Goal: Information Seeking & Learning: Learn about a topic

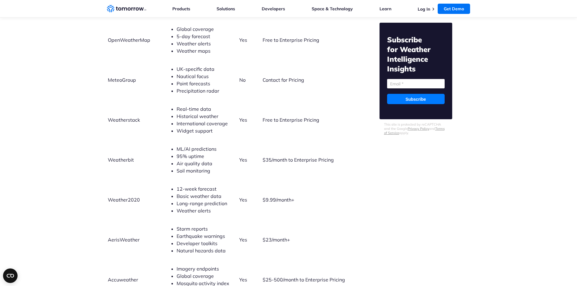
scroll to position [1454, 0]
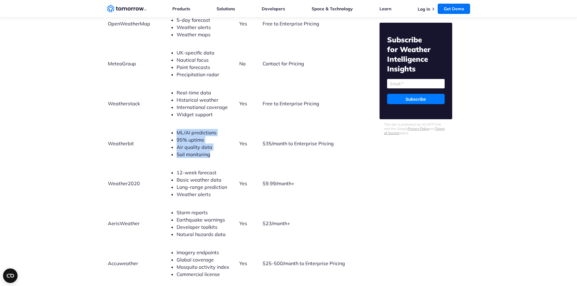
drag, startPoint x: 197, startPoint y: 151, endPoint x: 136, endPoint y: 151, distance: 60.3
click at [138, 151] on tr "Weatherbit ML/AI predictions 95% uptime Air quality data Soil monitoring Yes $3…" at bounding box center [227, 143] width 238 height 39
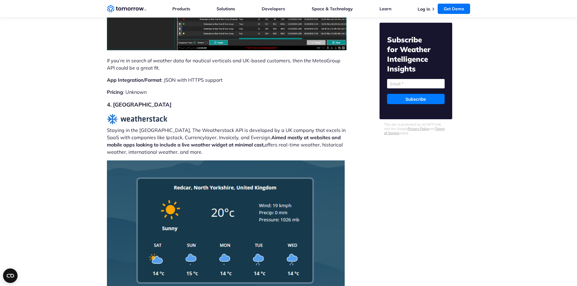
scroll to position [2756, 0]
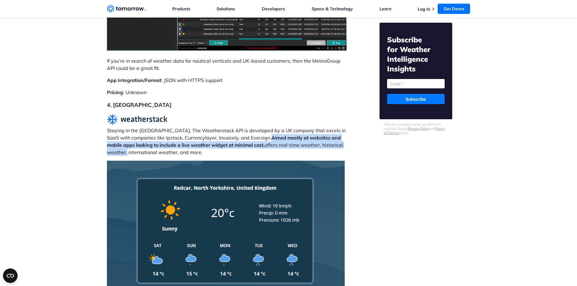
drag, startPoint x: 246, startPoint y: 117, endPoint x: 356, endPoint y: 121, distance: 109.7
click at [142, 114] on img at bounding box center [137, 119] width 61 height 11
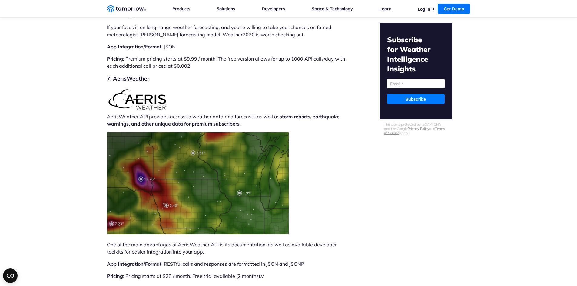
scroll to position [3362, 0]
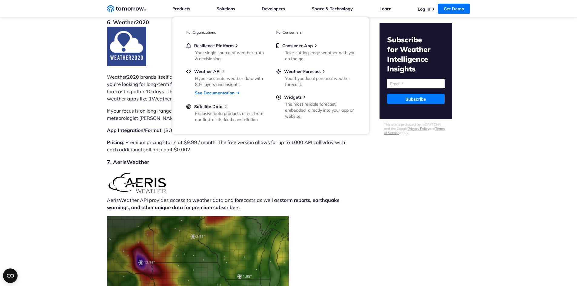
click at [220, 94] on link "See Documentation" at bounding box center [215, 92] width 40 height 5
click at [213, 71] on span "Weather API" at bounding box center [207, 71] width 26 height 5
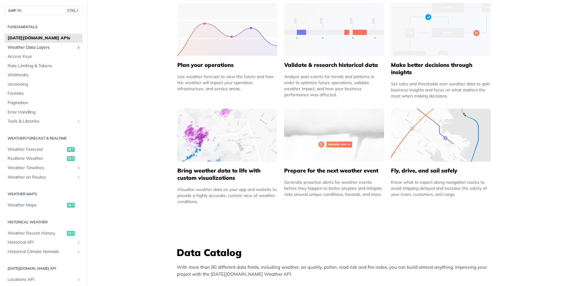
scroll to position [363, 0]
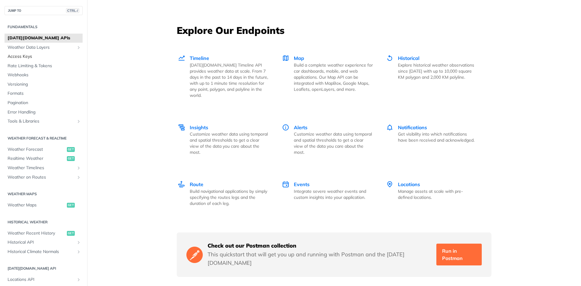
click at [21, 60] on link "Access Keys" at bounding box center [44, 56] width 78 height 9
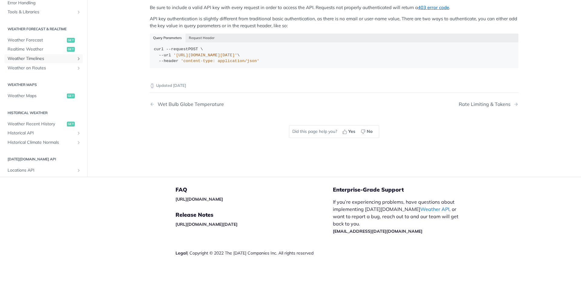
click at [22, 56] on span "Weather Timelines" at bounding box center [41, 59] width 67 height 6
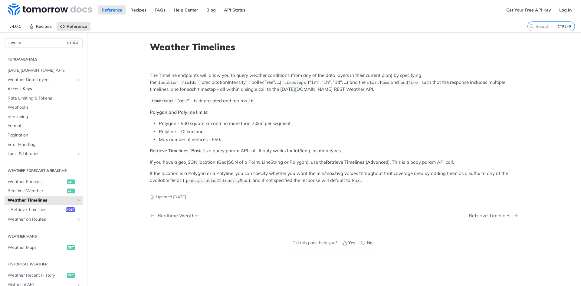
click at [27, 89] on span "Access Keys" at bounding box center [45, 89] width 74 height 6
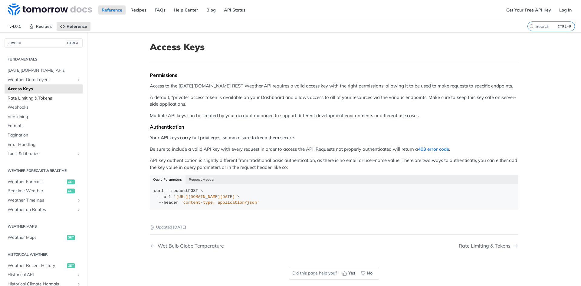
click at [36, 95] on link "Rate Limiting & Tokens" at bounding box center [44, 98] width 78 height 9
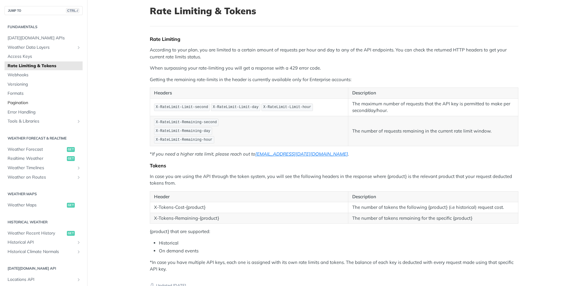
scroll to position [30, 0]
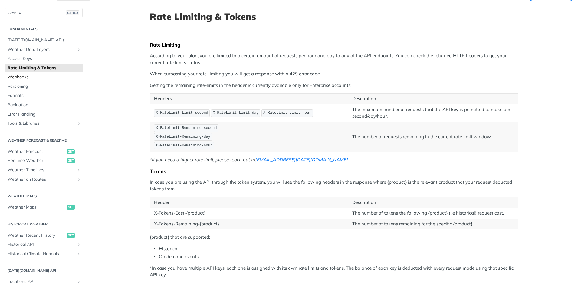
click at [25, 80] on span "Webhooks" at bounding box center [45, 77] width 74 height 6
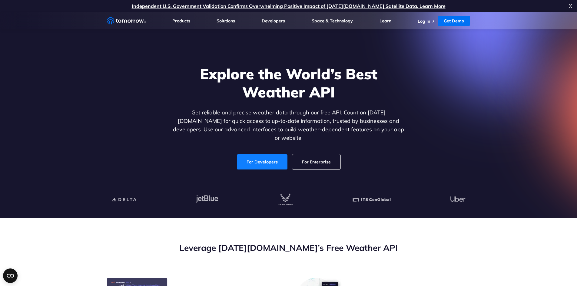
click at [266, 158] on link "For Developers" at bounding box center [262, 161] width 51 height 15
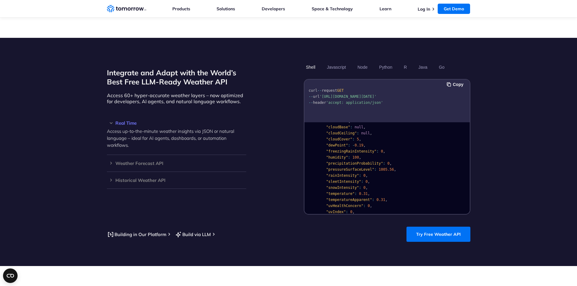
scroll to position [121, 0]
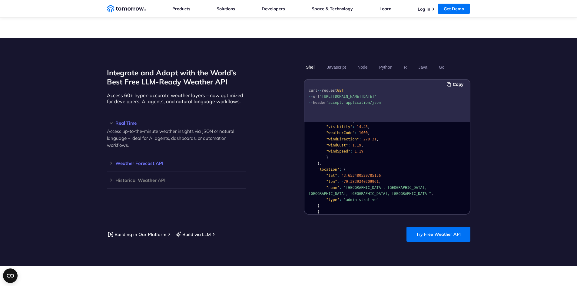
drag, startPoint x: 109, startPoint y: 157, endPoint x: 128, endPoint y: 157, distance: 18.8
click at [109, 161] on h3 "Weather Forecast API" at bounding box center [176, 163] width 139 height 5
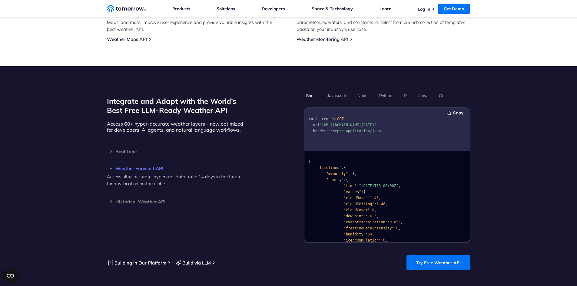
scroll to position [455, 0]
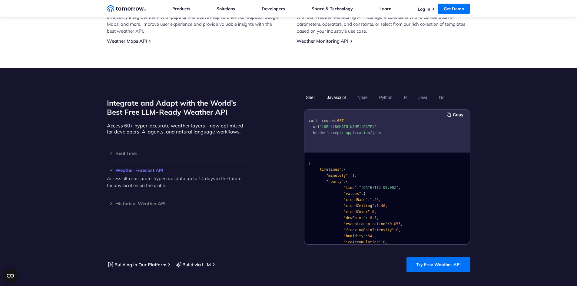
click at [339, 92] on button "Javascript" at bounding box center [336, 97] width 23 height 10
click at [313, 92] on button "Shell" at bounding box center [311, 97] width 14 height 10
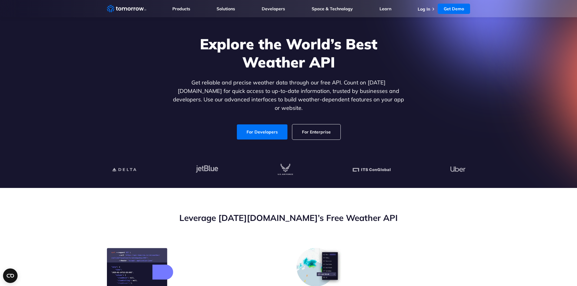
scroll to position [0, 0]
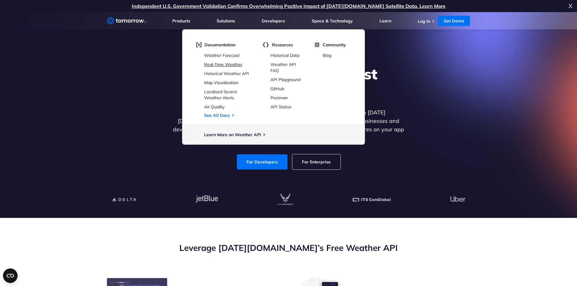
click at [217, 67] on link "Real-Time Weather" at bounding box center [223, 64] width 38 height 5
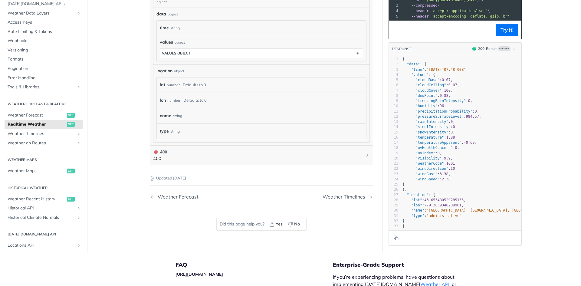
scroll to position [212, 0]
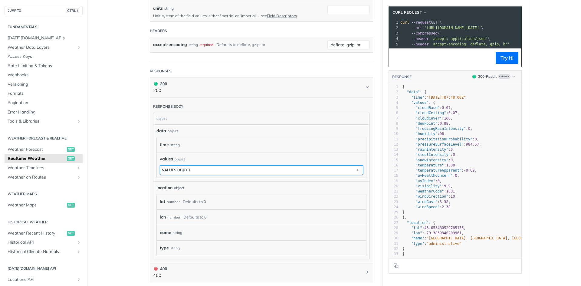
click at [211, 167] on button "values object" at bounding box center [261, 170] width 203 height 9
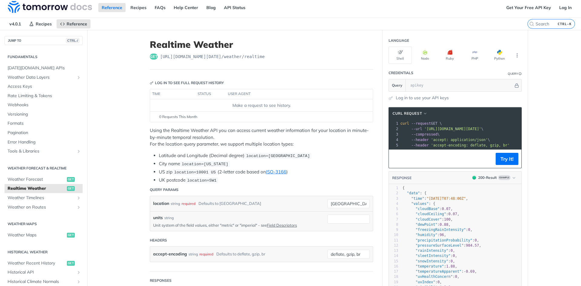
scroll to position [0, 0]
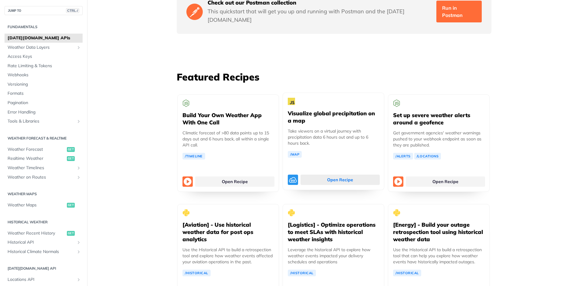
scroll to position [1060, 0]
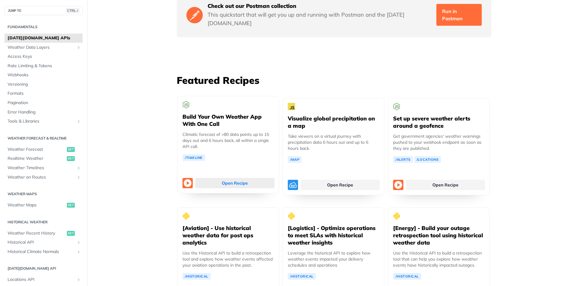
click at [213, 178] on link "Open Recipe" at bounding box center [234, 183] width 79 height 10
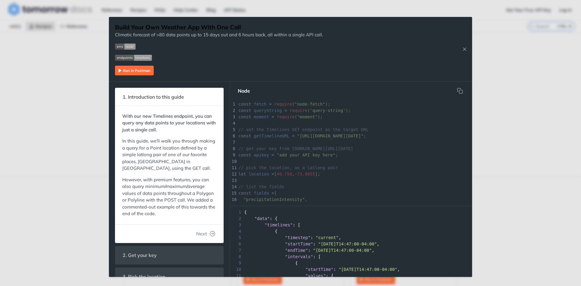
click at [122, 71] on img "Expand image" at bounding box center [134, 71] width 39 height 10
click at [139, 71] on img "Expand image" at bounding box center [134, 71] width 39 height 10
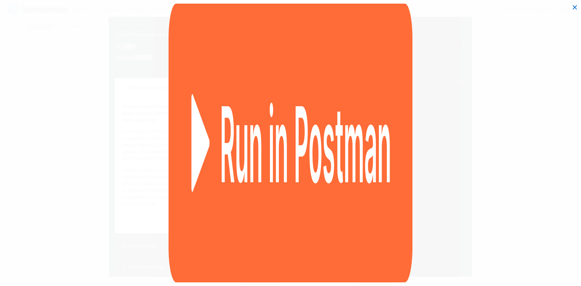
click at [349, 117] on img "Collapse image" at bounding box center [291, 143] width 244 height 279
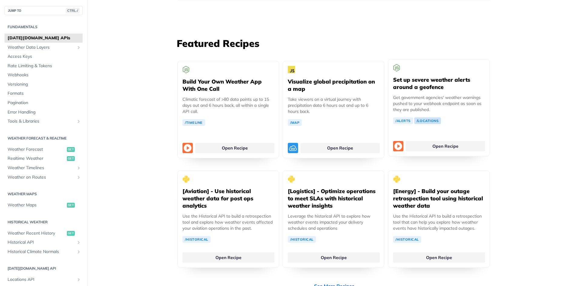
scroll to position [1060, 0]
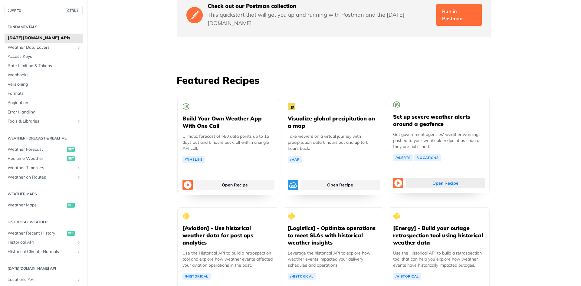
click at [432, 178] on link "Open Recipe" at bounding box center [445, 183] width 79 height 10
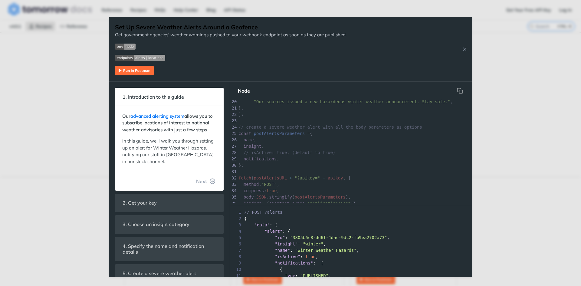
scroll to position [121, 0]
click at [204, 187] on button "Next" at bounding box center [205, 181] width 29 height 12
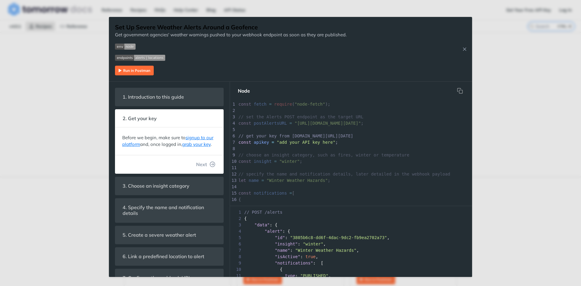
scroll to position [7, 0]
click at [206, 170] on button "Next" at bounding box center [205, 164] width 29 height 12
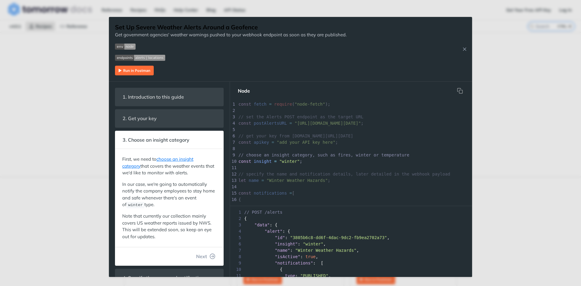
scroll to position [1, 0]
click at [204, 256] on button "Next" at bounding box center [205, 256] width 29 height 12
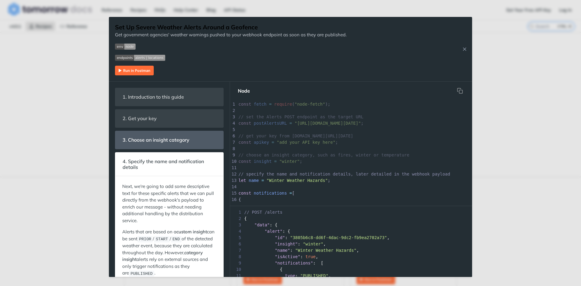
scroll to position [49, 0]
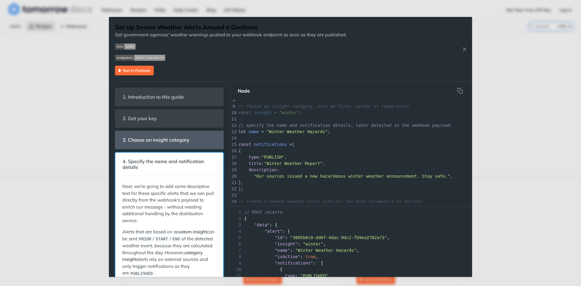
click at [202, 254] on p "Alerts that are based on a custom insight can be sent PRIOR / START / END of th…" at bounding box center [169, 253] width 94 height 48
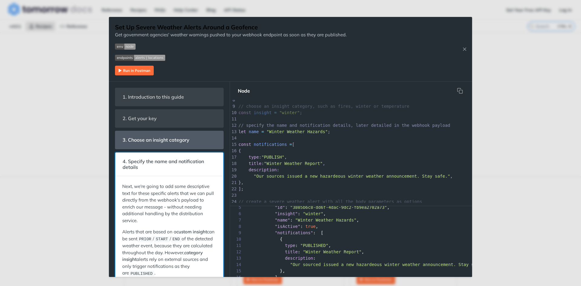
scroll to position [0, 0]
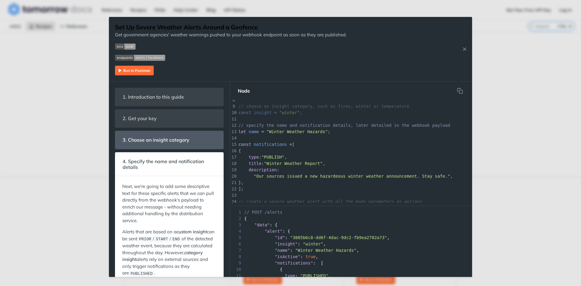
click at [556, 136] on div "Jump to Content Reference Recipes FAQs Help Center Blog API Status Recipes Refe…" at bounding box center [290, 143] width 581 height 286
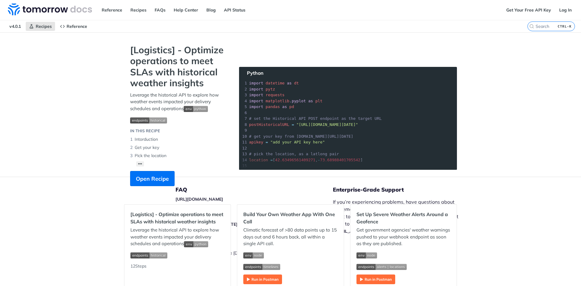
click at [299, 126] on section "[Logistics] - Optimize operations to meet SLAs with historical weather insights…" at bounding box center [290, 122] width 333 height 154
drag, startPoint x: 326, startPoint y: 75, endPoint x: 313, endPoint y: 102, distance: 30.2
click at [322, 76] on section "[Logistics] - Optimize operations to meet SLAs with historical weather insights…" at bounding box center [290, 122] width 333 height 154
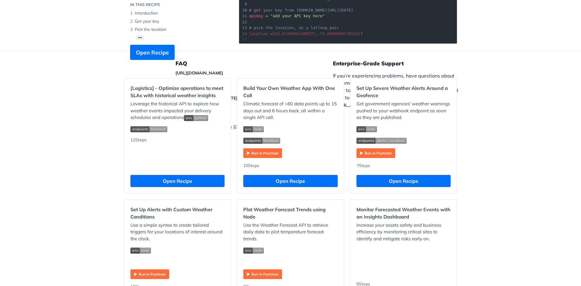
scroll to position [121, 0]
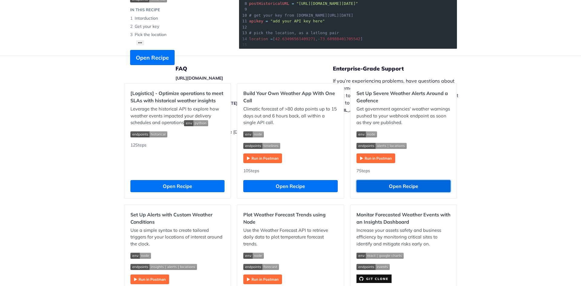
click at [390, 188] on button "Open Recipe" at bounding box center [404, 186] width 94 height 12
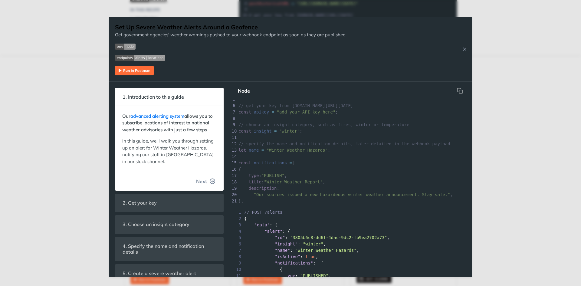
click at [198, 185] on span "Next" at bounding box center [201, 181] width 11 height 7
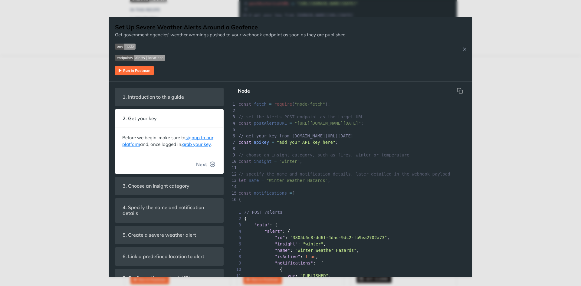
click at [199, 168] on span "Next" at bounding box center [201, 164] width 11 height 7
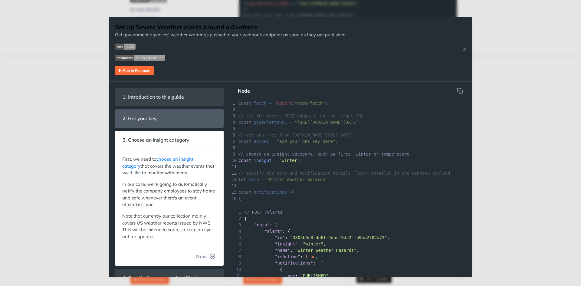
click at [199, 258] on span "Next" at bounding box center [201, 256] width 11 height 7
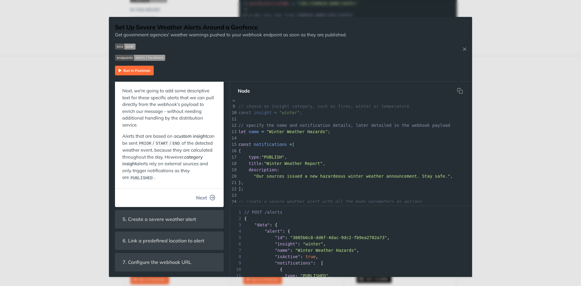
click at [203, 201] on button "Next" at bounding box center [205, 198] width 29 height 12
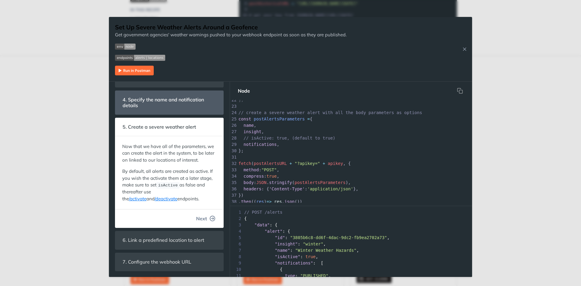
click at [200, 219] on span "Next" at bounding box center [201, 218] width 11 height 7
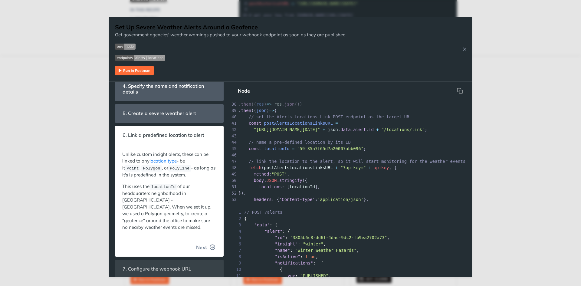
click at [197, 244] on span "Next" at bounding box center [201, 247] width 11 height 7
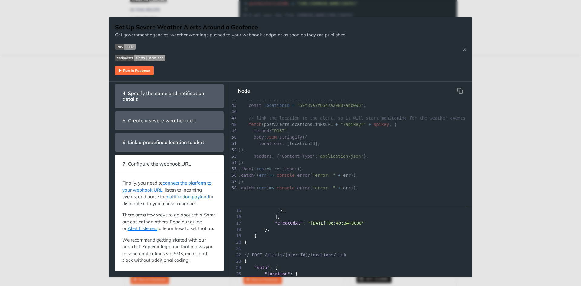
click at [487, 63] on div "Jump to Content Reference Recipes FAQs Help Center Blog API Status Recipes Refe…" at bounding box center [290, 143] width 581 height 286
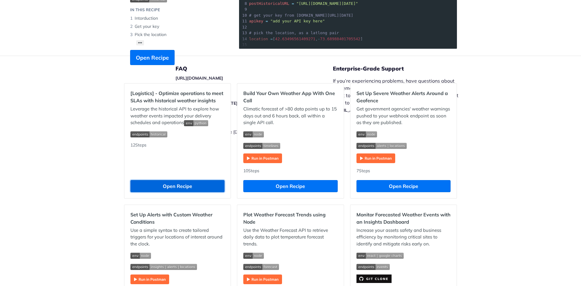
click at [173, 184] on button "Open Recipe" at bounding box center [178, 186] width 94 height 12
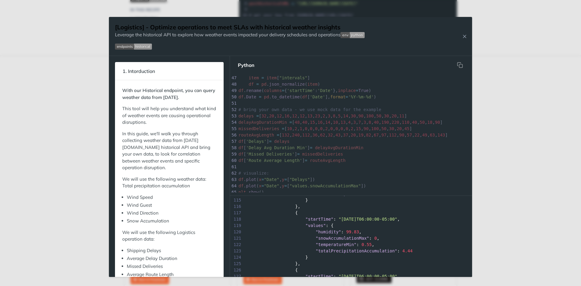
click at [456, 39] on div "[Logistics] - Optimize operations to meet SLAs with historical weather insights…" at bounding box center [290, 36] width 363 height 39
click at [464, 34] on icon "Close Recipe" at bounding box center [464, 36] width 5 height 5
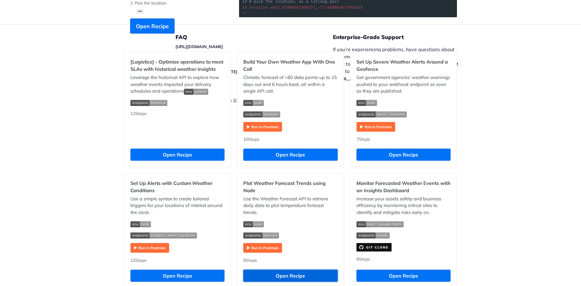
click at [300, 276] on button "Open Recipe" at bounding box center [290, 276] width 94 height 12
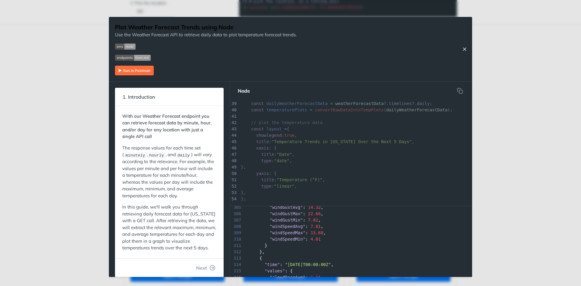
click at [461, 47] on button "Close Recipe" at bounding box center [464, 49] width 9 height 6
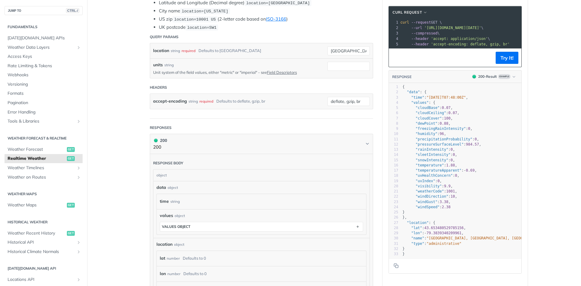
scroll to position [212, 0]
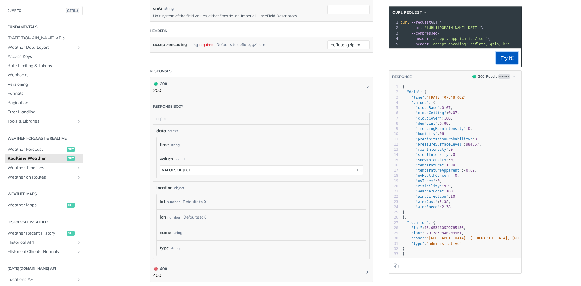
click at [497, 59] on button "Try It!" at bounding box center [507, 58] width 23 height 12
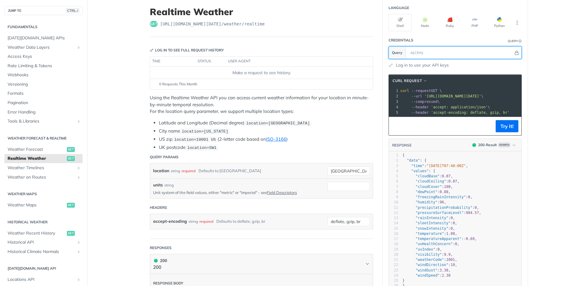
scroll to position [0, 0]
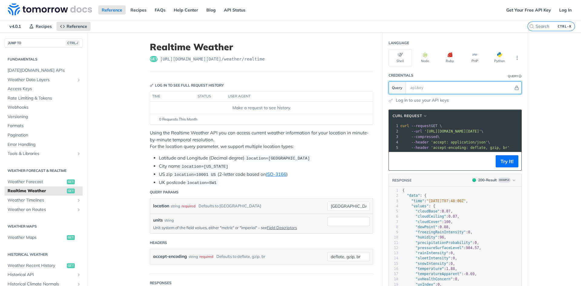
click at [420, 90] on input "text" at bounding box center [461, 88] width 106 height 12
click at [558, 9] on link "Log In" at bounding box center [565, 9] width 19 height 9
